Goal: Information Seeking & Learning: Learn about a topic

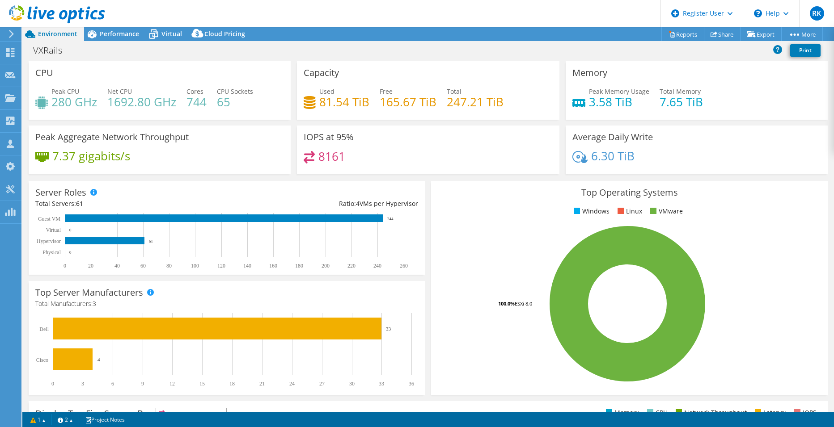
select select "USD"
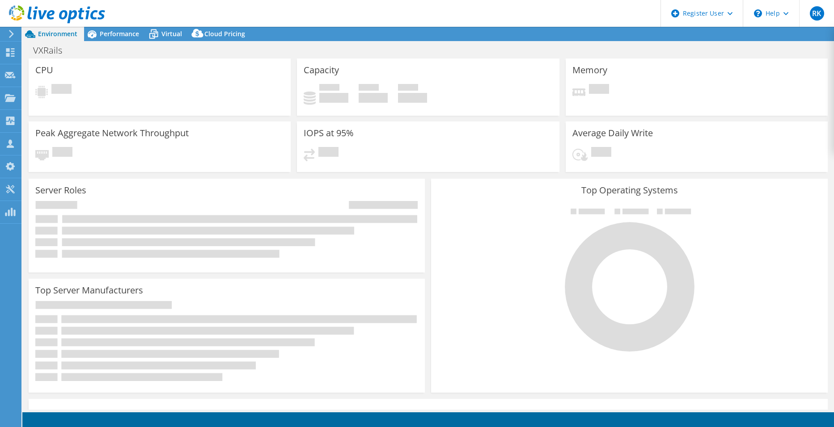
select select "USD"
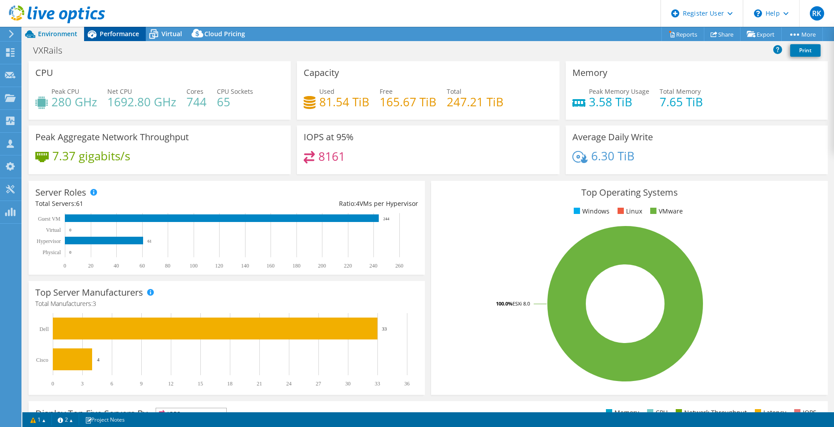
click at [117, 32] on span "Performance" at bounding box center [119, 34] width 39 height 8
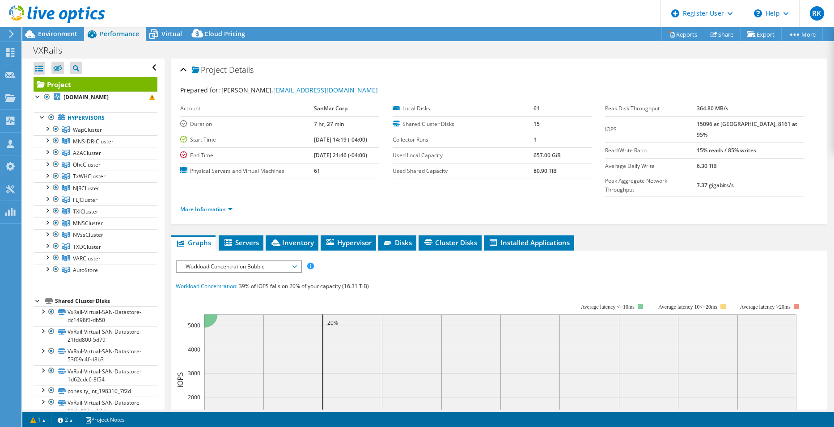
scroll to position [45, 0]
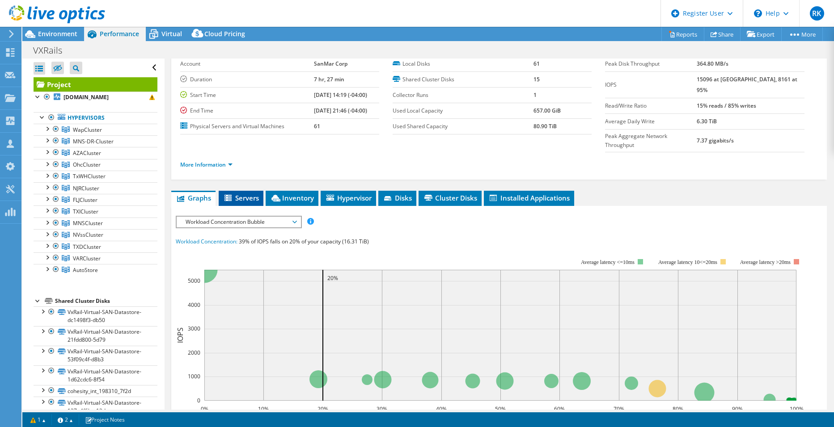
click at [243, 194] on span "Servers" at bounding box center [241, 198] width 36 height 9
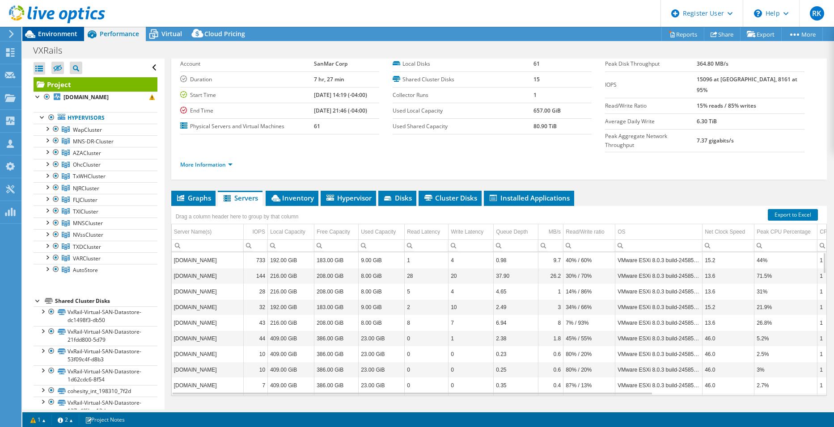
click at [59, 34] on span "Environment" at bounding box center [57, 34] width 39 height 8
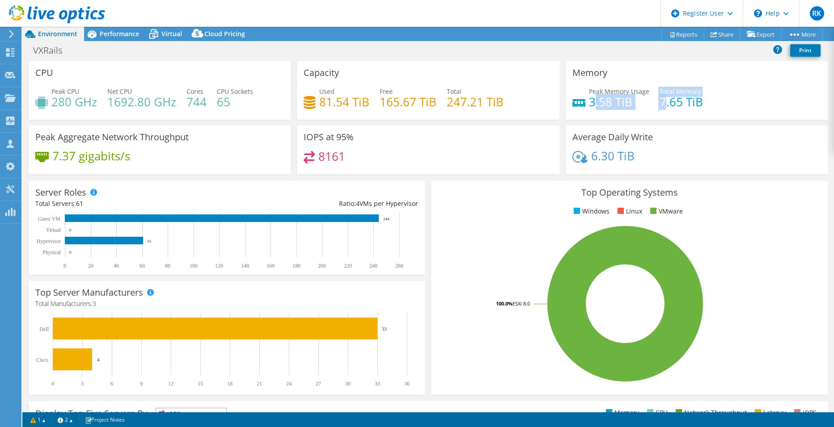
drag, startPoint x: 588, startPoint y: 103, endPoint x: 661, endPoint y: 104, distance: 72.4
click at [661, 104] on div "Peak Memory Usage 3.58 TiB Total Memory 7.65 TiB" at bounding box center [696, 101] width 249 height 29
drag, startPoint x: 54, startPoint y: 97, endPoint x: 72, endPoint y: 98, distance: 18.3
click at [72, 98] on h4 "280 GHz" at bounding box center [74, 102] width 46 height 10
click at [313, 93] on div "Used 81.54 TiB" at bounding box center [336, 97] width 66 height 20
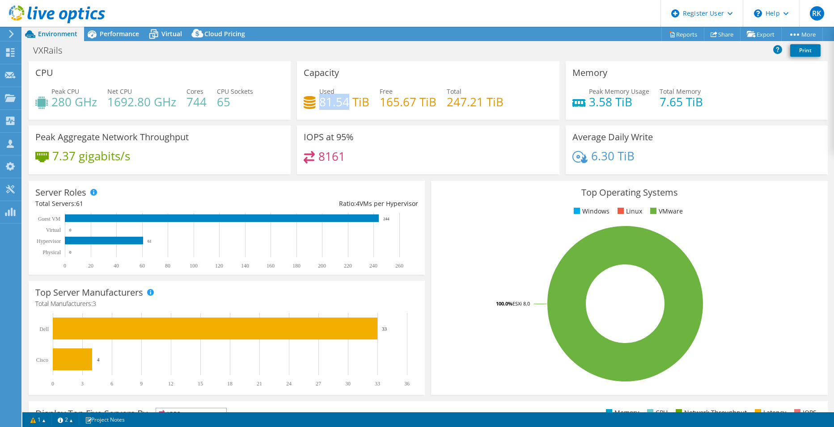
drag, startPoint x: 318, startPoint y: 103, endPoint x: 348, endPoint y: 103, distance: 30.0
click at [348, 103] on h4 "81.54 TiB" at bounding box center [344, 102] width 50 height 10
copy h4 "81.54"
click at [201, 100] on h4 "744" at bounding box center [196, 102] width 20 height 10
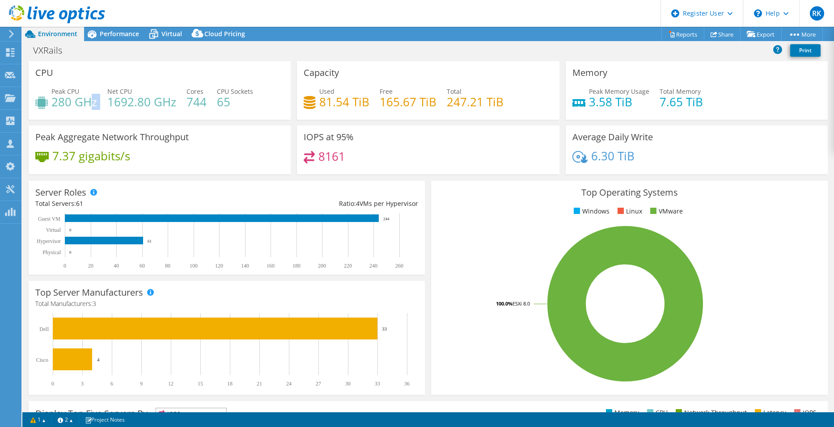
drag, startPoint x: 91, startPoint y: 106, endPoint x: 50, endPoint y: 110, distance: 40.8
click at [50, 110] on div "Peak CPU 280 GHz Net CPU 1692.80 GHz Cores 744 CPU Sockets 65" at bounding box center [159, 101] width 249 height 29
drag, startPoint x: 50, startPoint y: 110, endPoint x: 90, endPoint y: 92, distance: 43.4
click at [89, 101] on h4 "280 GHz" at bounding box center [74, 102] width 46 height 10
click at [114, 35] on span "Performance" at bounding box center [119, 34] width 39 height 8
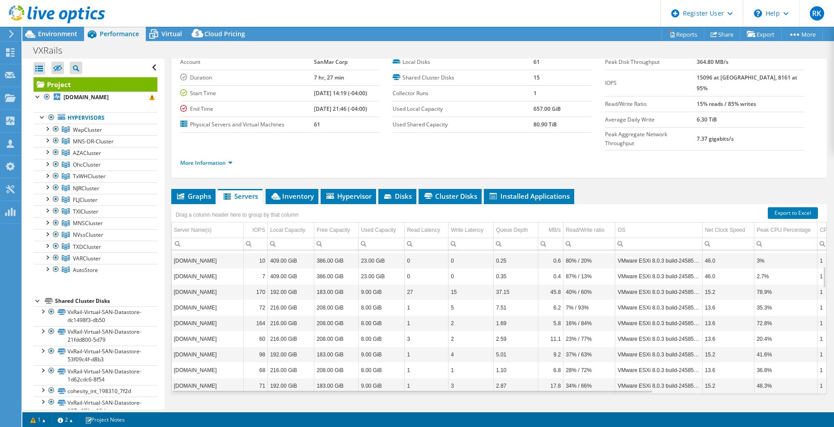
scroll to position [47, 0]
click at [298, 204] on div "Drag a column header here to group by that column" at bounding box center [237, 213] width 132 height 19
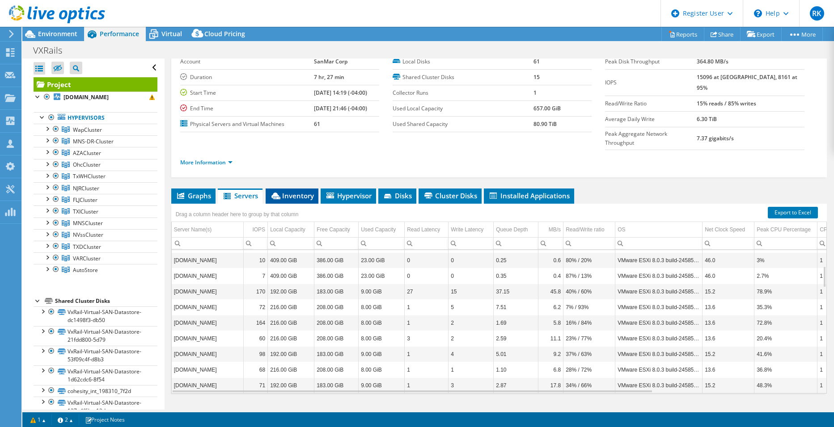
click at [299, 191] on span "Inventory" at bounding box center [292, 195] width 44 height 9
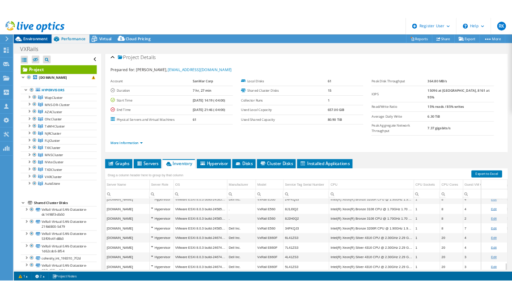
scroll to position [0, 0]
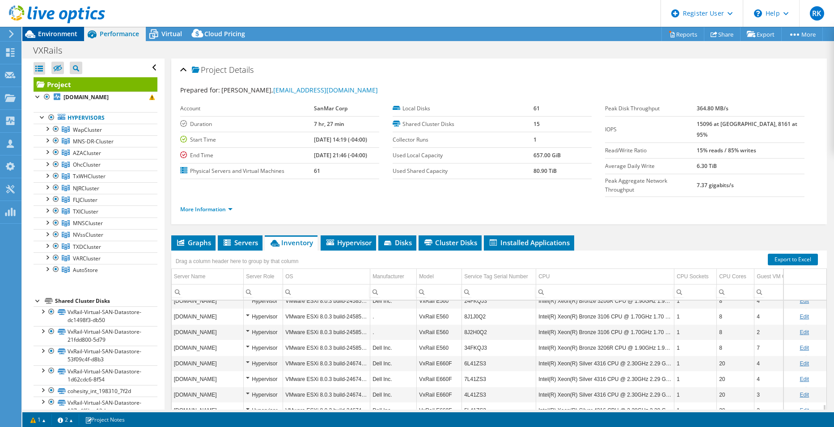
click at [55, 34] on span "Environment" at bounding box center [57, 34] width 39 height 8
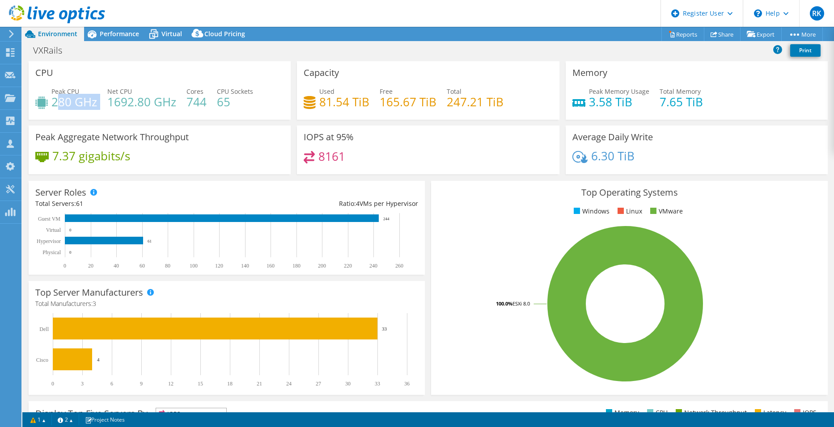
drag, startPoint x: 56, startPoint y: 100, endPoint x: 101, endPoint y: 103, distance: 45.3
click at [101, 103] on div "Peak CPU 280 GHz Net CPU 1692.80 GHz Cores 744 CPU Sockets 65" at bounding box center [159, 101] width 249 height 29
click at [69, 100] on h4 "280 GHz" at bounding box center [74, 102] width 46 height 10
drag, startPoint x: 53, startPoint y: 103, endPoint x: 87, endPoint y: 105, distance: 33.6
click at [87, 105] on h4 "280 GHz" at bounding box center [74, 102] width 46 height 10
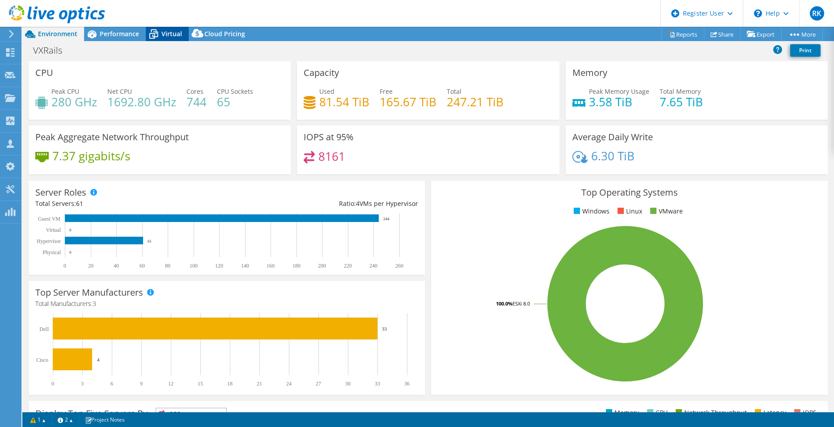
click at [172, 31] on span "Virtual" at bounding box center [171, 34] width 21 height 8
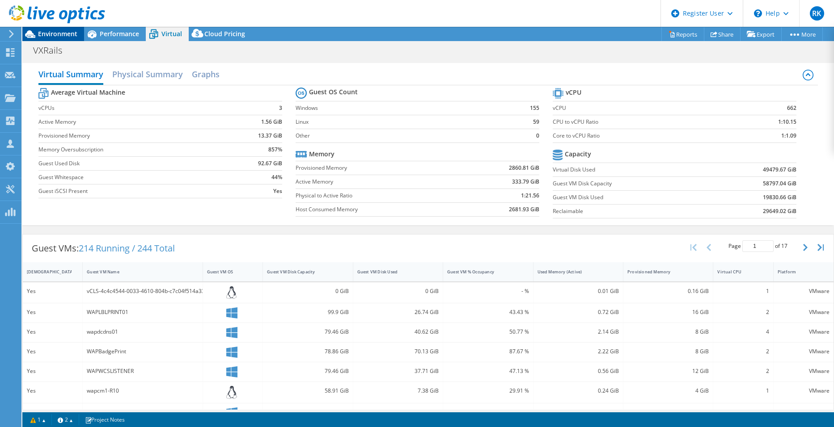
click at [58, 36] on span "Environment" at bounding box center [57, 34] width 39 height 8
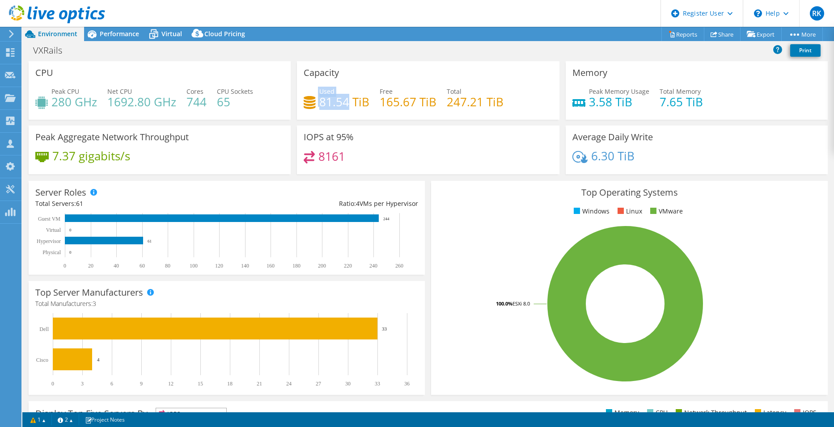
drag, startPoint x: 314, startPoint y: 103, endPoint x: 346, endPoint y: 103, distance: 31.7
click at [346, 103] on div "Used 81.54 TiB" at bounding box center [336, 97] width 66 height 20
click at [346, 103] on h4 "81.54 TiB" at bounding box center [344, 102] width 50 height 10
drag, startPoint x: 346, startPoint y: 103, endPoint x: 318, endPoint y: 102, distance: 27.7
click at [319, 102] on h4 "81.54 TiB" at bounding box center [344, 102] width 50 height 10
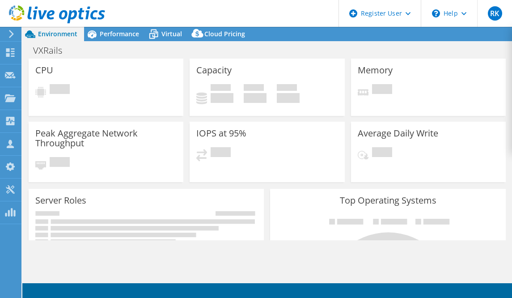
select select "USD"
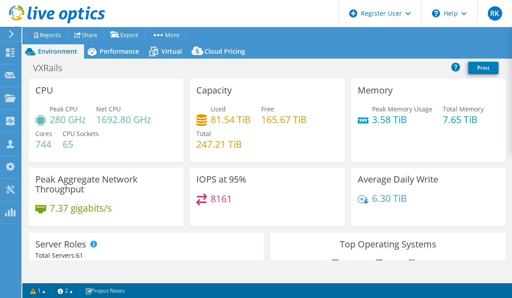
click at [353, 135] on div "Memory Peak Memory Usage 3.58 TiB Total Memory 7.65 TiB" at bounding box center [428, 120] width 155 height 83
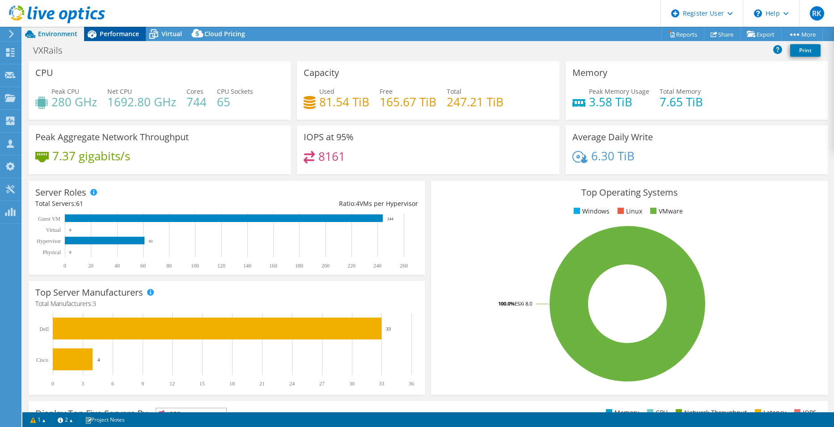
click at [128, 28] on div "Performance" at bounding box center [115, 34] width 62 height 14
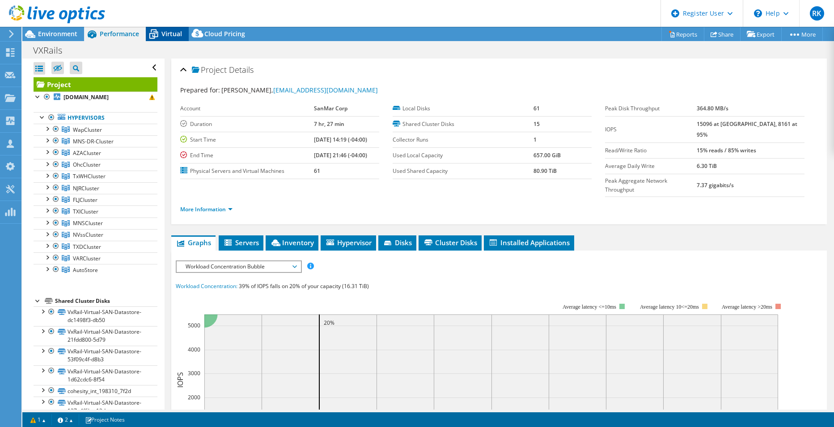
click at [155, 30] on icon at bounding box center [154, 34] width 16 height 16
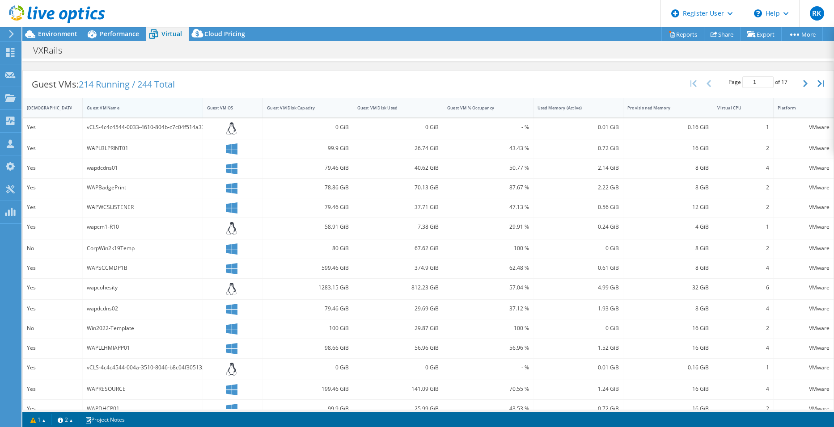
scroll to position [178, 0]
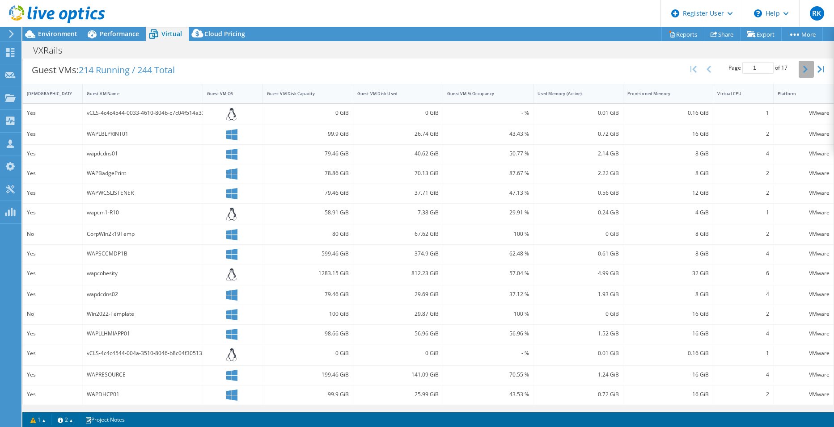
click at [511, 70] on icon "button" at bounding box center [805, 69] width 4 height 7
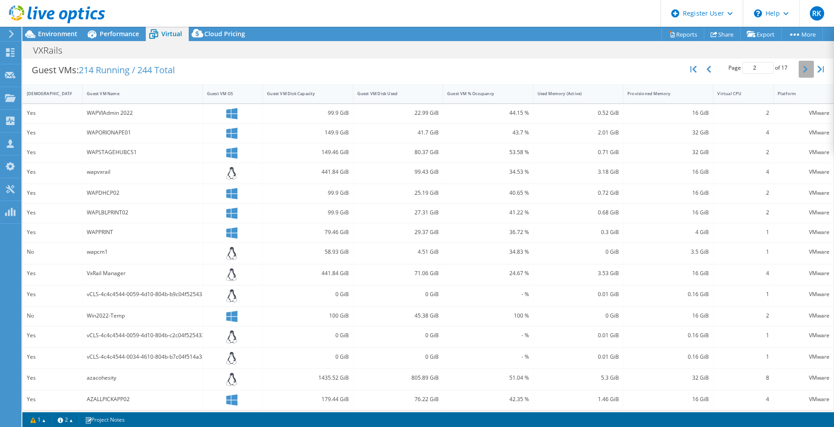
click at [511, 70] on icon "button" at bounding box center [805, 69] width 4 height 7
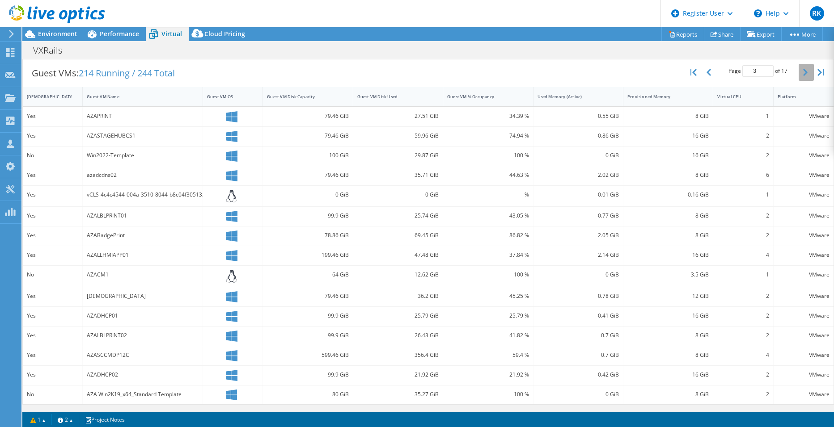
click at [511, 70] on icon "button" at bounding box center [805, 72] width 4 height 7
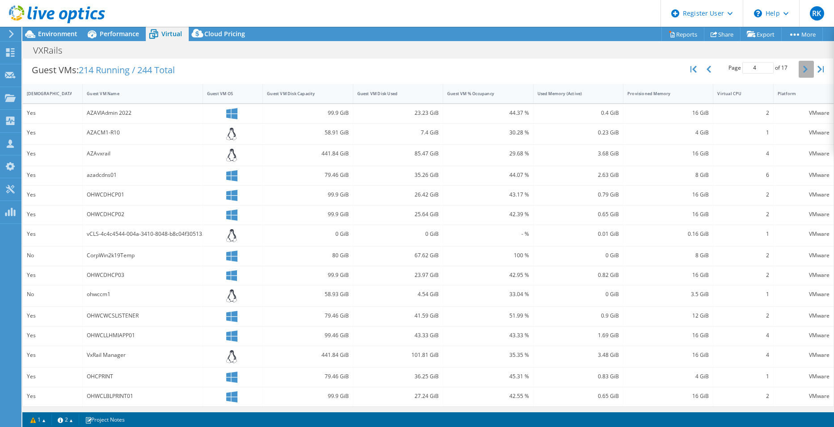
click at [511, 70] on icon "button" at bounding box center [805, 69] width 4 height 7
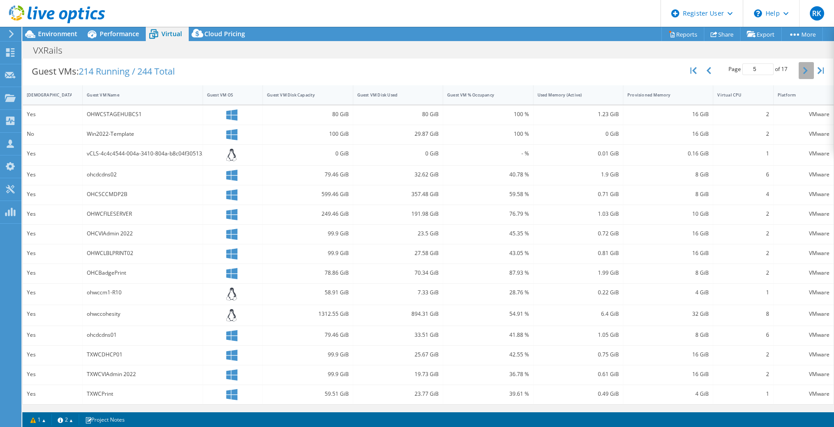
click at [511, 70] on icon "button" at bounding box center [805, 70] width 4 height 7
click at [511, 70] on icon "button" at bounding box center [805, 69] width 4 height 7
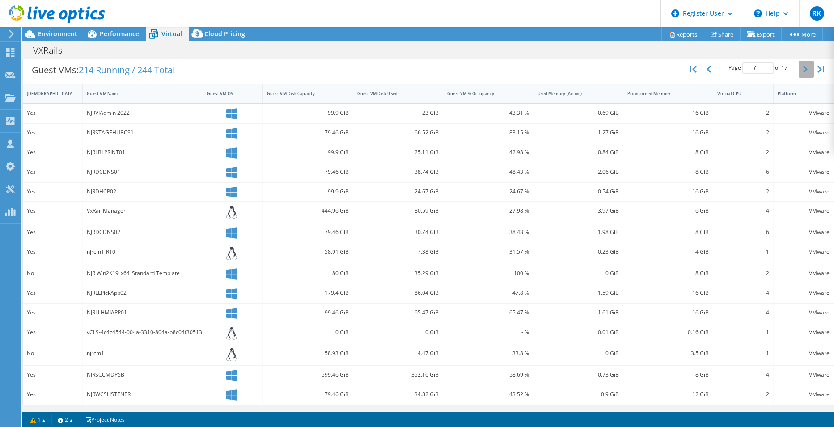
click at [511, 70] on icon "button" at bounding box center [805, 69] width 4 height 7
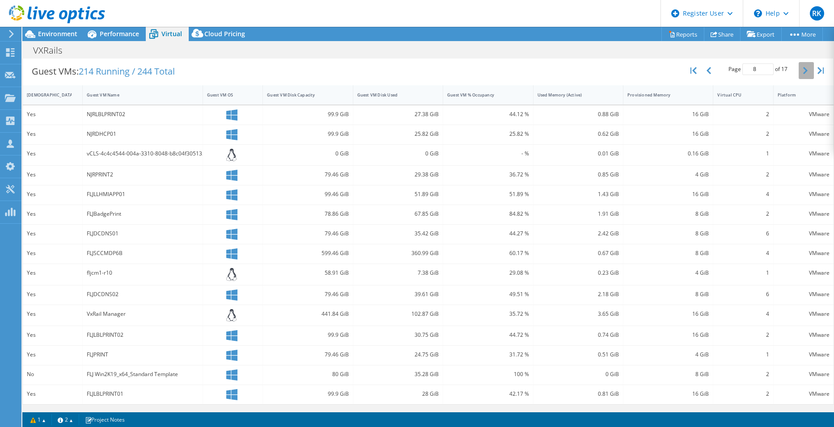
click at [511, 70] on icon "button" at bounding box center [805, 70] width 4 height 7
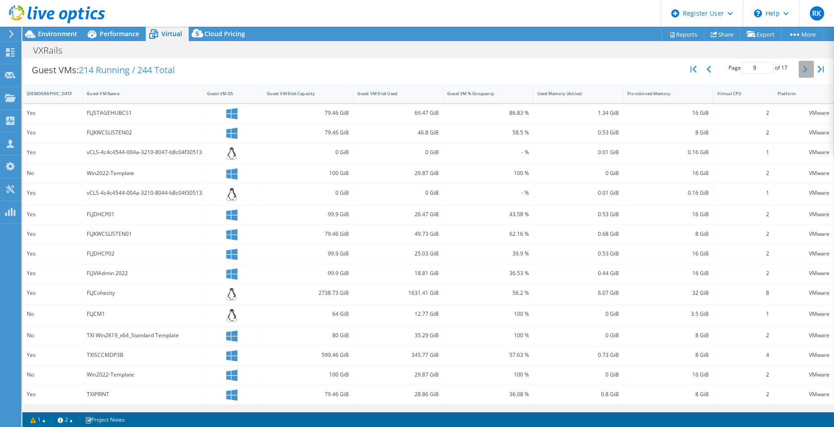
click at [511, 70] on icon "button" at bounding box center [805, 69] width 4 height 7
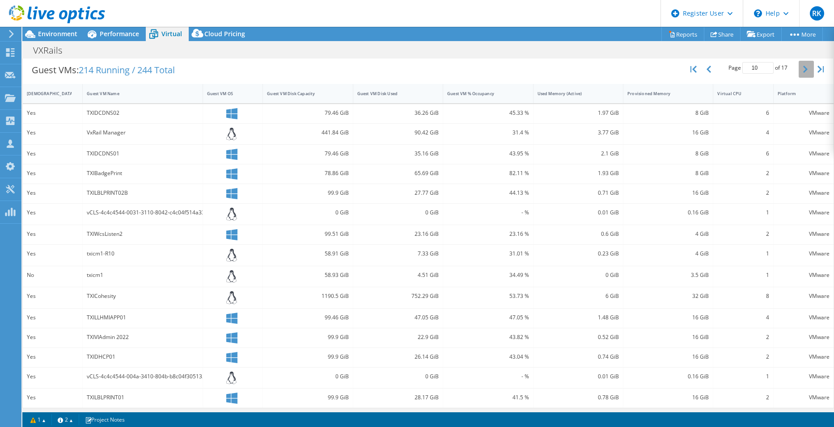
click at [511, 70] on icon "button" at bounding box center [805, 69] width 4 height 7
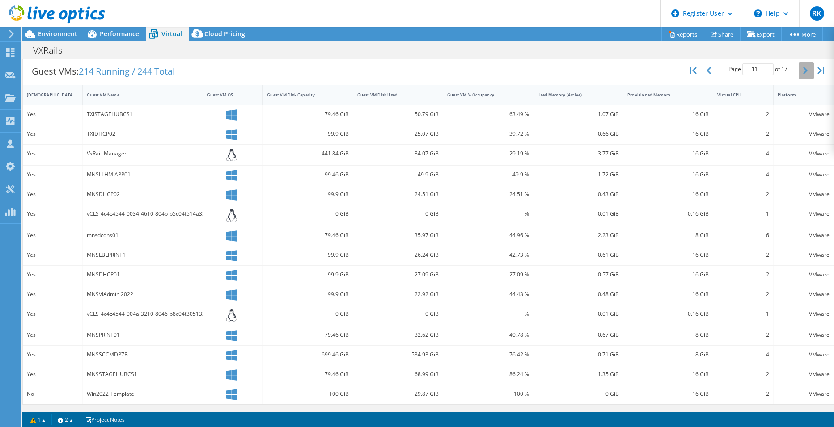
scroll to position [177, 0]
click at [511, 70] on icon "button" at bounding box center [805, 70] width 4 height 7
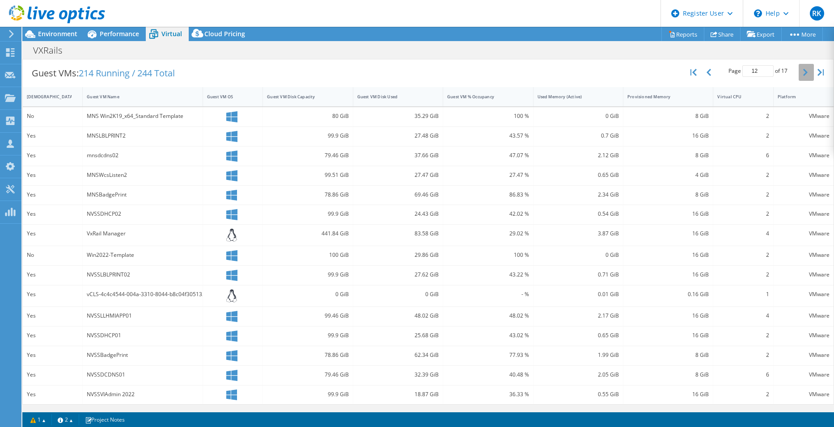
click at [511, 70] on icon "button" at bounding box center [805, 72] width 4 height 7
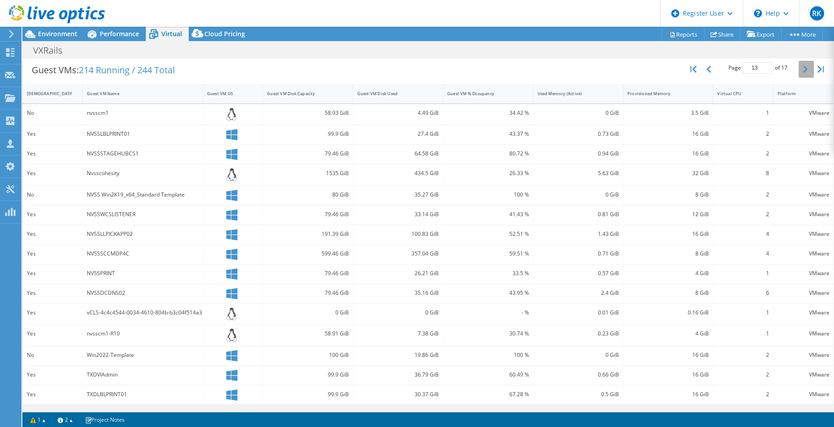
click at [511, 70] on icon "button" at bounding box center [805, 69] width 4 height 7
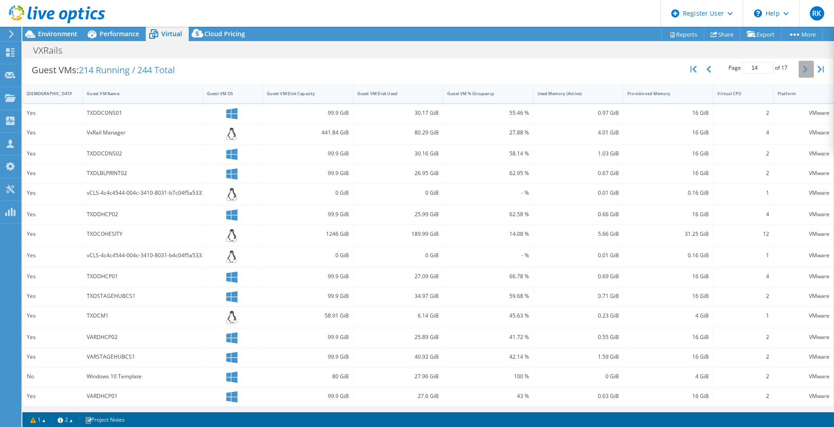
click at [511, 70] on icon "button" at bounding box center [805, 69] width 4 height 7
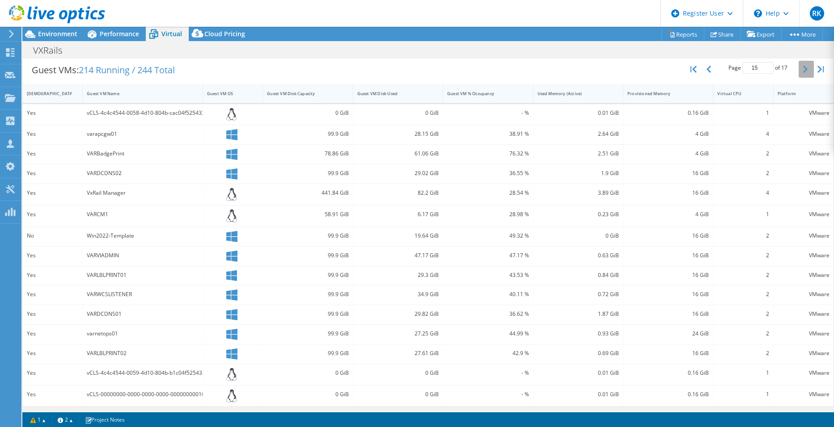
click at [511, 70] on icon "button" at bounding box center [805, 69] width 4 height 7
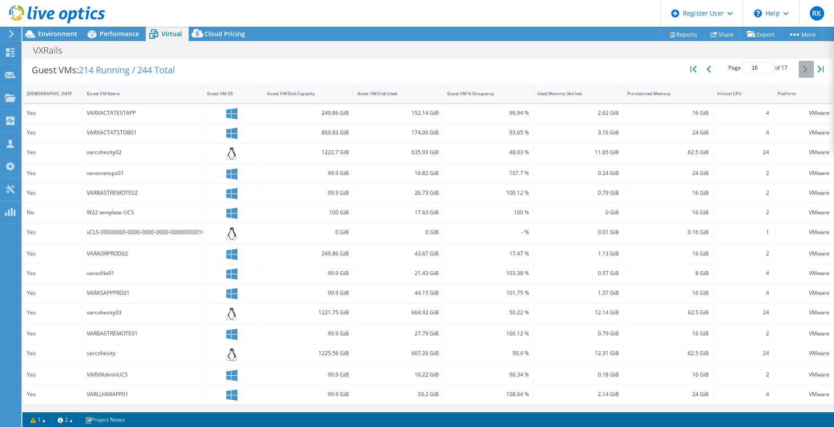
click at [511, 70] on icon "button" at bounding box center [805, 69] width 4 height 7
type input "17"
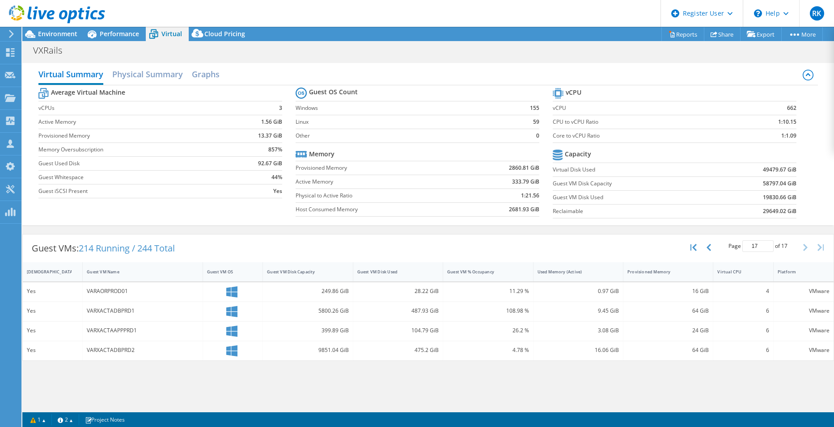
click at [51, 26] on div at bounding box center [52, 15] width 105 height 30
click at [54, 32] on span "Environment" at bounding box center [57, 34] width 39 height 8
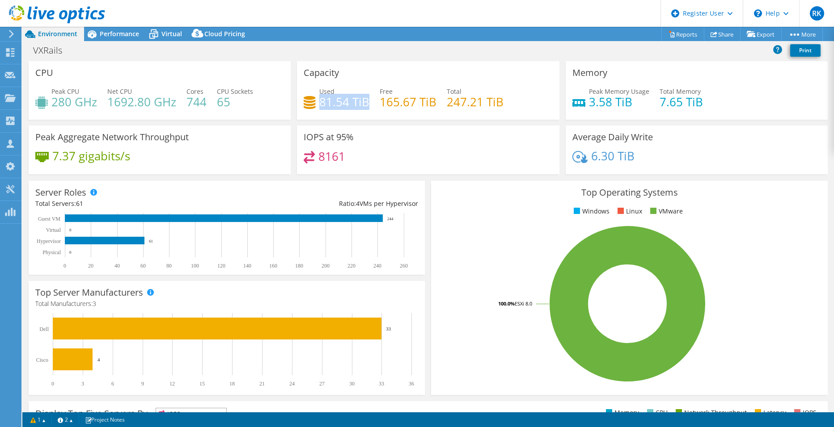
drag, startPoint x: 317, startPoint y: 102, endPoint x: 364, endPoint y: 103, distance: 46.5
click at [364, 103] on h4 "81.54 TiB" at bounding box center [344, 102] width 50 height 10
